Goal: Find specific page/section: Find specific page/section

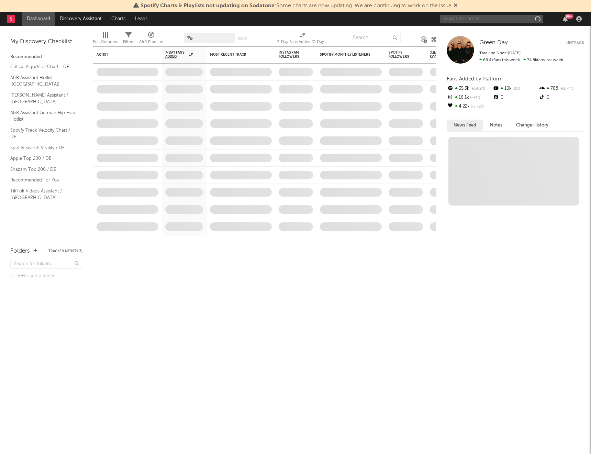
click at [492, 20] on input "text" at bounding box center [491, 19] width 103 height 9
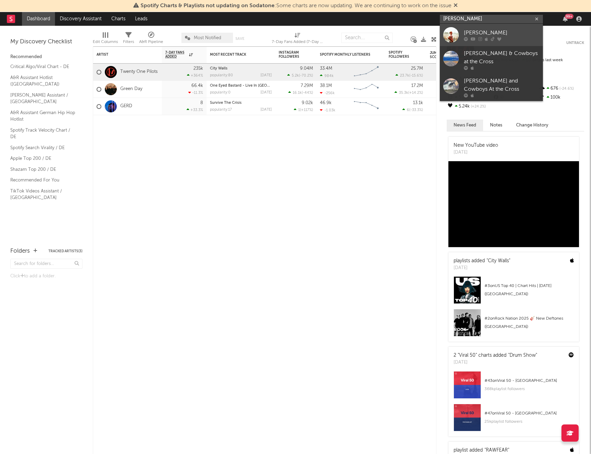
type input "[PERSON_NAME]"
click at [503, 32] on div "[PERSON_NAME]" at bounding box center [502, 33] width 76 height 8
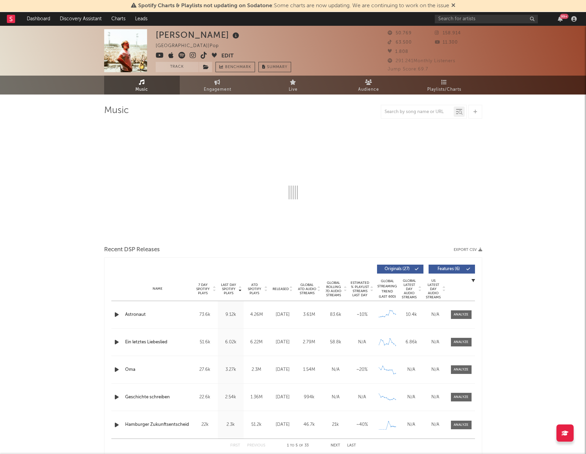
select select "6m"
